Goal: Task Accomplishment & Management: Manage account settings

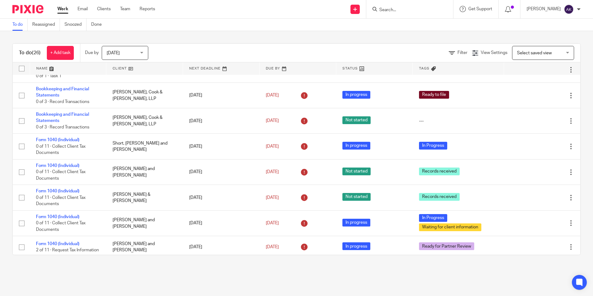
scroll to position [186, 0]
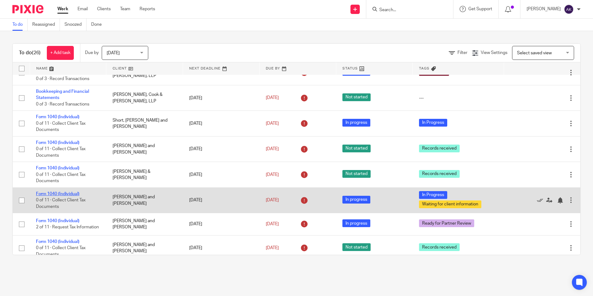
click at [75, 195] on link "Form 1040 (Individual)" at bounding box center [57, 194] width 43 height 4
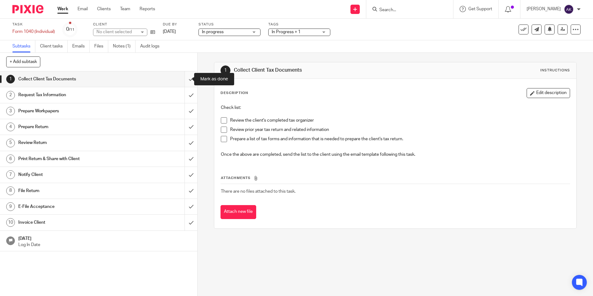
click at [184, 78] on input "submit" at bounding box center [98, 79] width 197 height 16
click at [182, 128] on input "submit" at bounding box center [98, 127] width 197 height 16
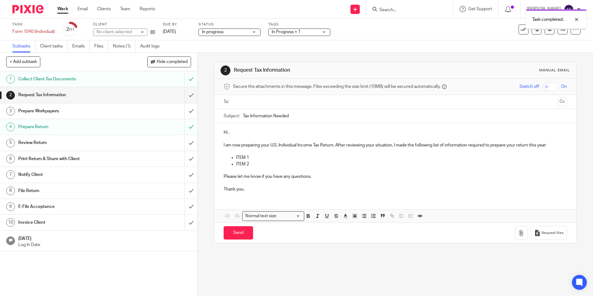
click at [255, 31] on div "In progress In progress" at bounding box center [230, 32] width 62 height 7
click at [240, 54] on li "In progress" at bounding box center [230, 54] width 61 height 13
click at [302, 31] on span "In Progress + 1" at bounding box center [295, 32] width 47 height 7
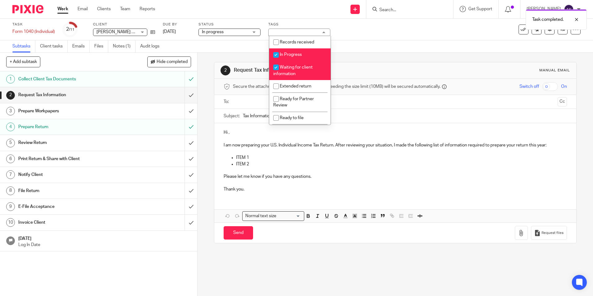
click at [293, 70] on li "Waiting for client information" at bounding box center [299, 70] width 61 height 19
checkbox input "false"
click at [296, 55] on span "In Progress" at bounding box center [291, 54] width 22 height 4
checkbox input "false"
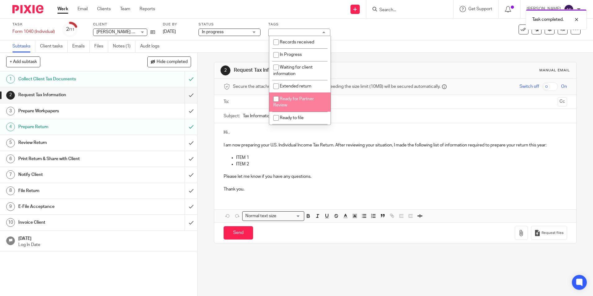
click at [302, 103] on li "Ready for Partner Review" at bounding box center [299, 101] width 61 height 19
checkbox input "true"
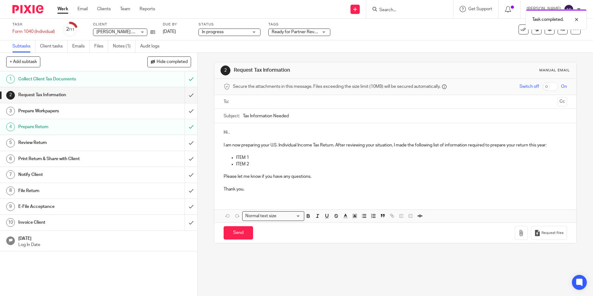
click at [61, 8] on link "Work" at bounding box center [62, 9] width 11 height 6
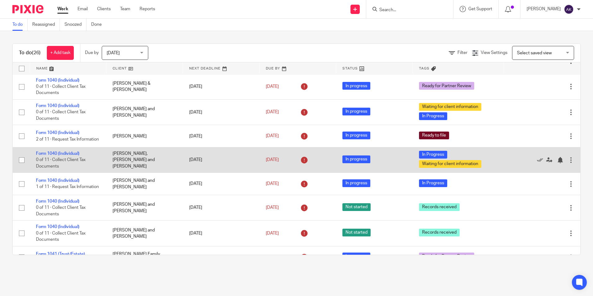
scroll to position [403, 0]
